Goal: Task Accomplishment & Management: Manage account settings

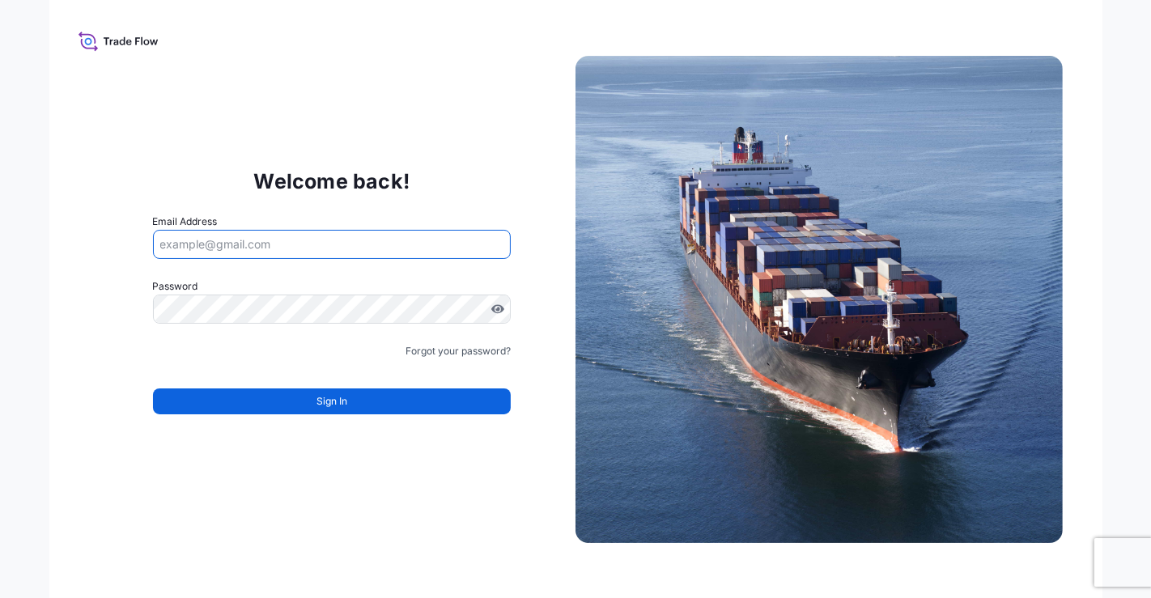
click at [448, 246] on input "Email Address" at bounding box center [332, 244] width 359 height 29
click at [261, 249] on input "Email Address" at bounding box center [332, 244] width 359 height 29
type input "[PERSON_NAME][EMAIL_ADDRESS][DOMAIN_NAME]"
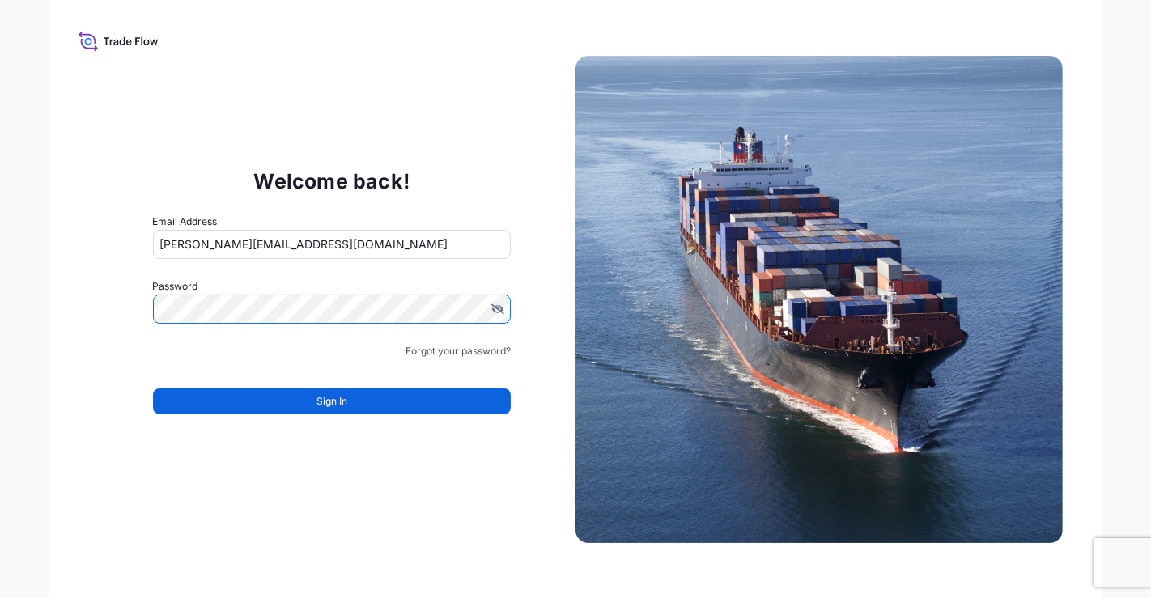
click at [32, 312] on div "Welcome back! Email Address [PERSON_NAME][EMAIL_ADDRESS][DOMAIN_NAME] Password …" at bounding box center [575, 299] width 1151 height 598
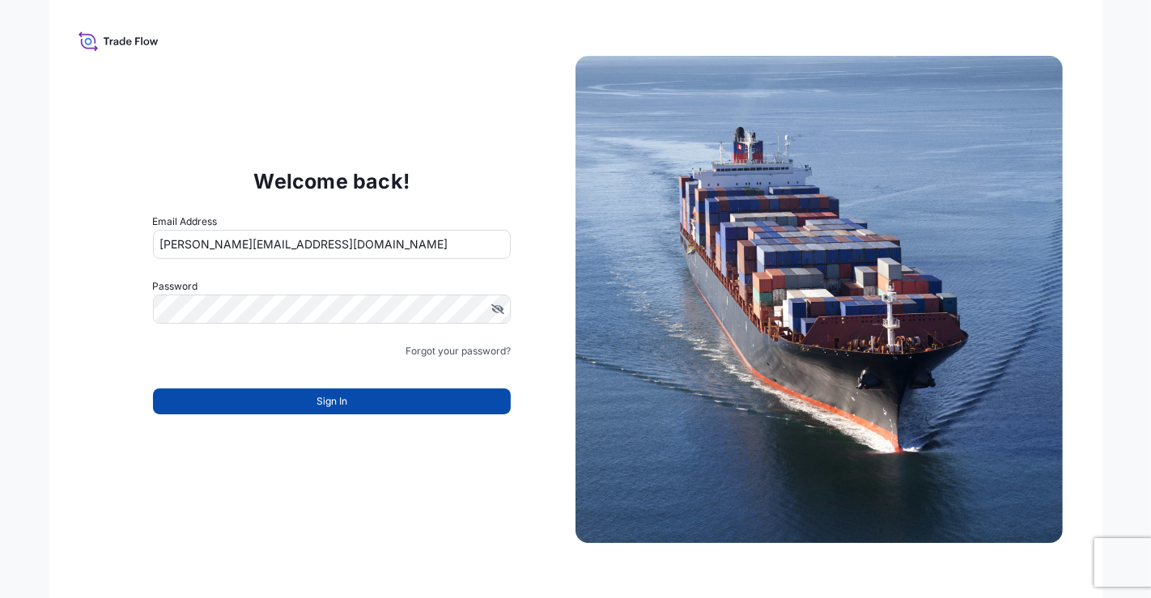
click at [422, 401] on button "Sign In" at bounding box center [332, 402] width 359 height 26
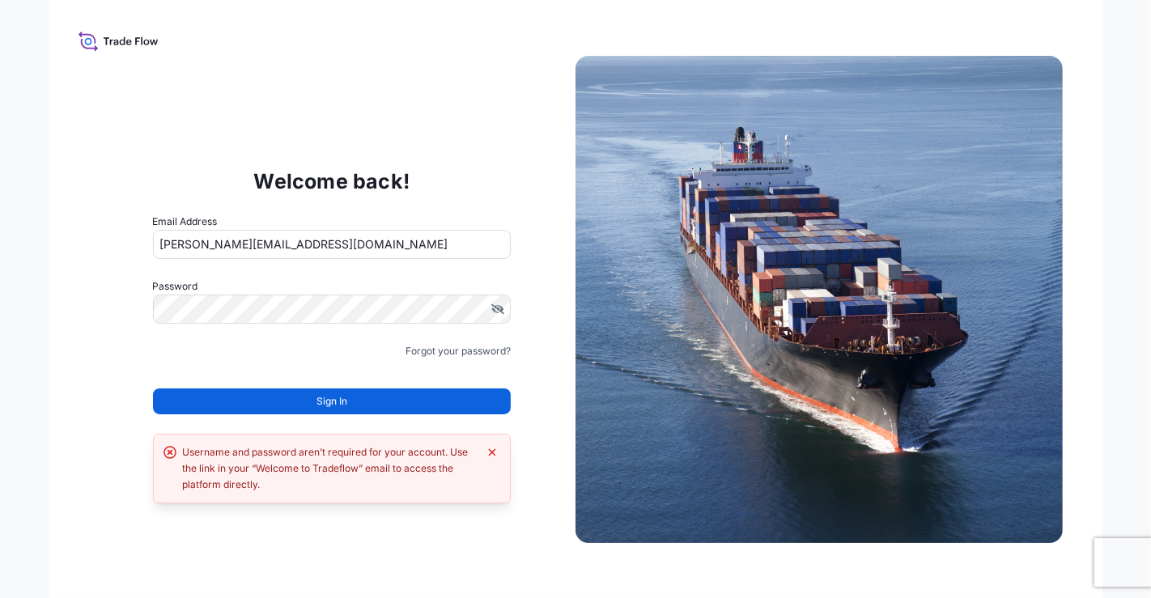
click at [232, 246] on input "[PERSON_NAME][EMAIL_ADDRESS][DOMAIN_NAME]" at bounding box center [332, 244] width 359 height 29
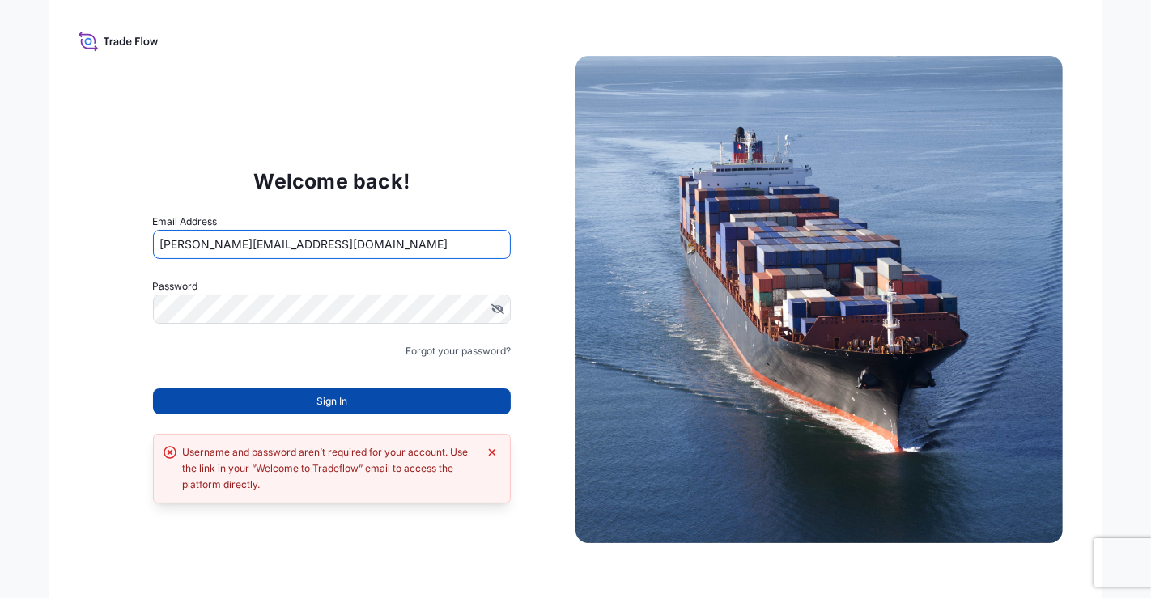
type input "[PERSON_NAME][EMAIL_ADDRESS][DOMAIN_NAME]"
click at [389, 407] on button "Sign In" at bounding box center [332, 402] width 359 height 26
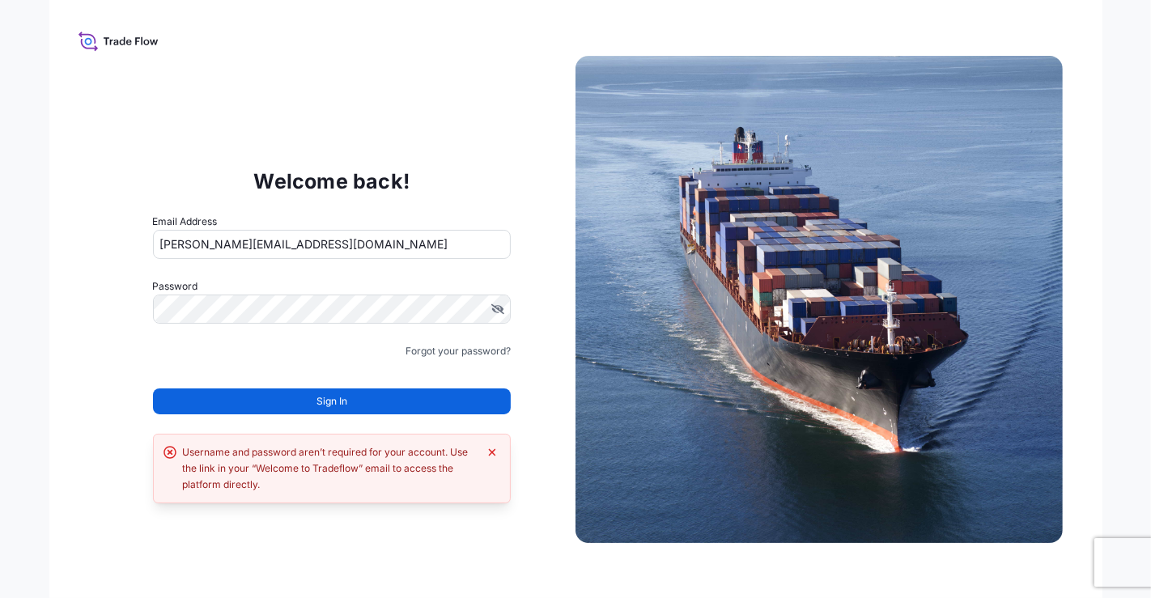
click at [389, 407] on button "Sign In" at bounding box center [332, 402] width 359 height 26
